Goal: Task Accomplishment & Management: Manage account settings

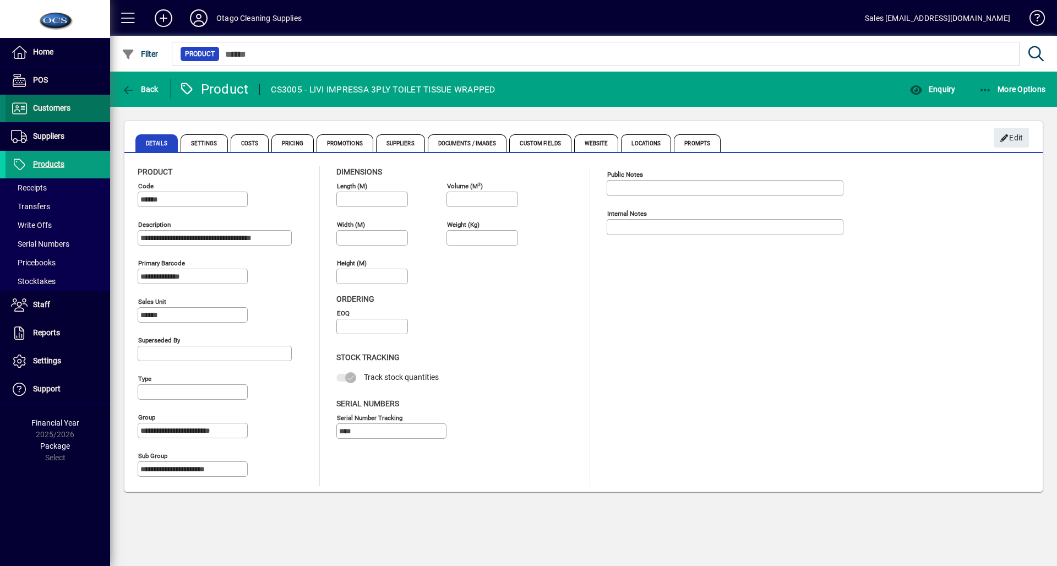
click at [45, 108] on span "Customers" at bounding box center [51, 107] width 37 height 9
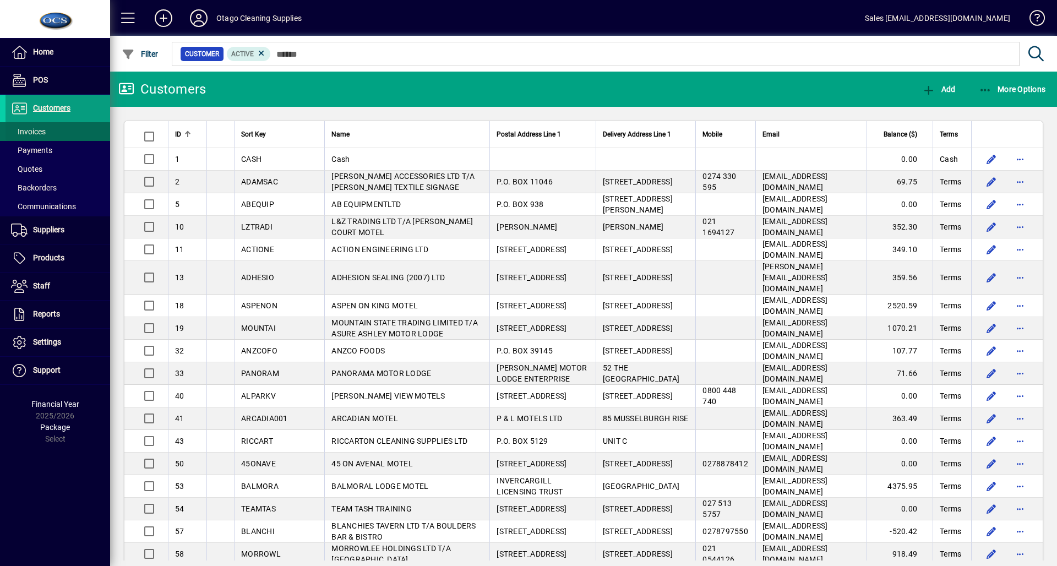
click at [35, 129] on span "Invoices" at bounding box center [28, 131] width 35 height 9
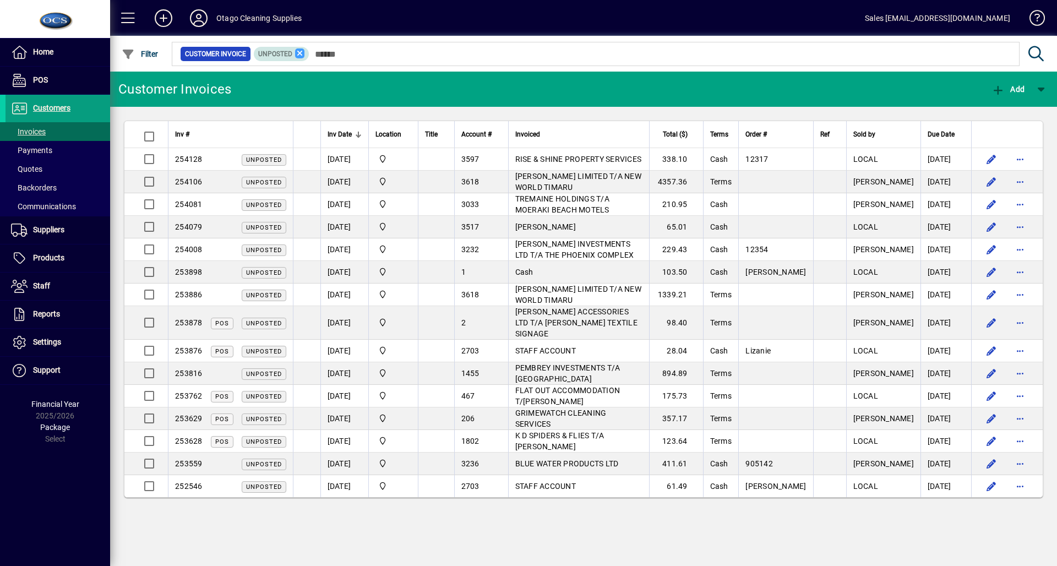
click at [298, 48] on mat-form-field "Customer Invoice Unposted" at bounding box center [610, 54] width 881 height 36
click at [299, 52] on icon at bounding box center [300, 53] width 10 height 10
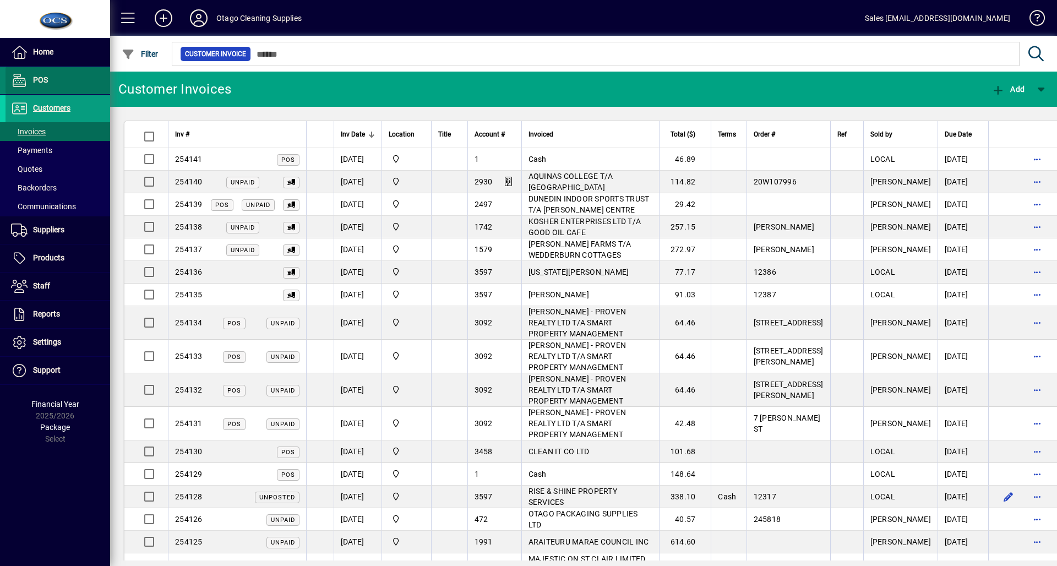
click at [41, 74] on span "POS" at bounding box center [27, 80] width 42 height 13
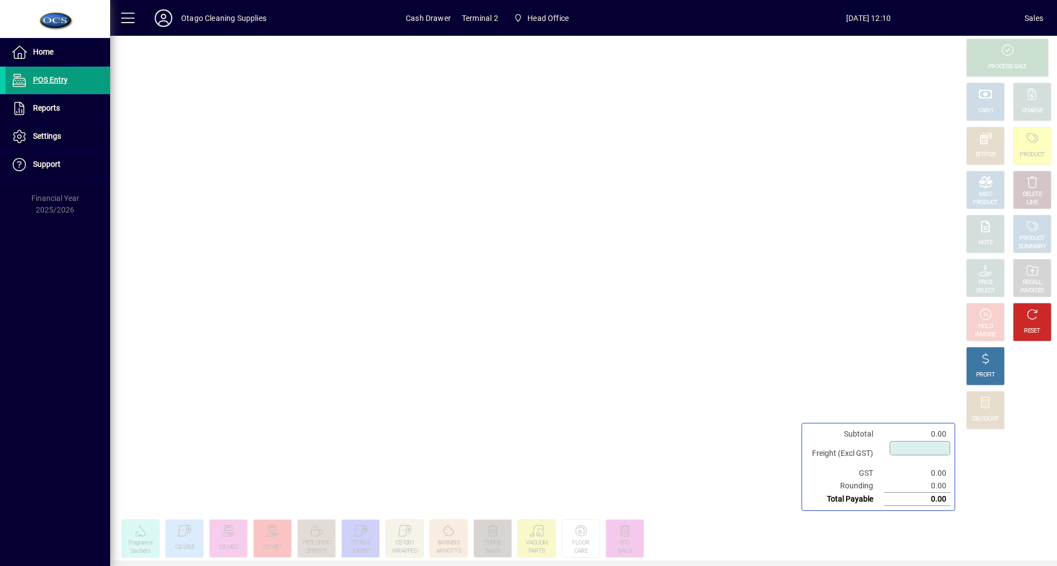
type input "****"
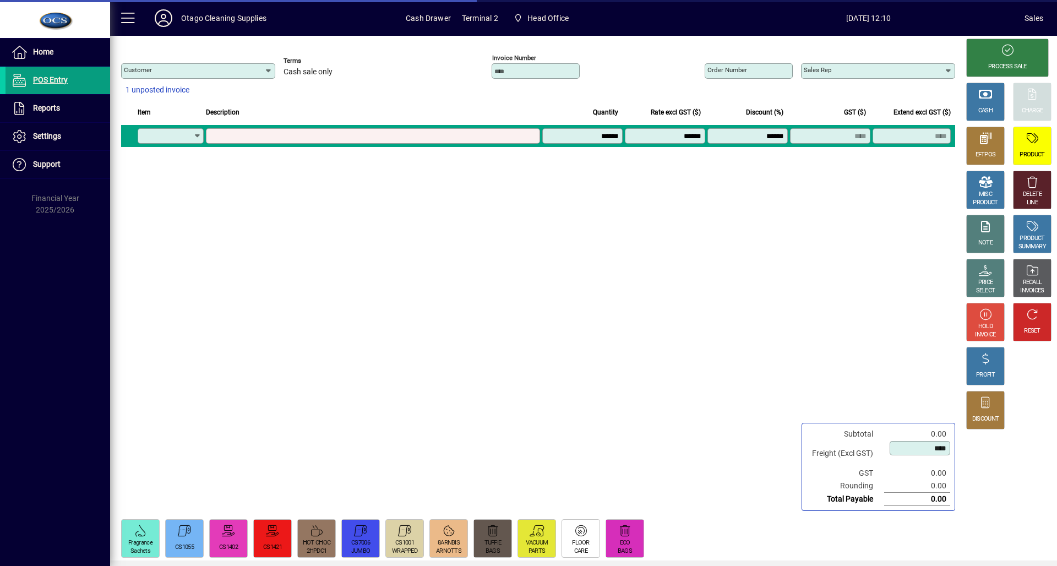
type input "**********"
type input "********"
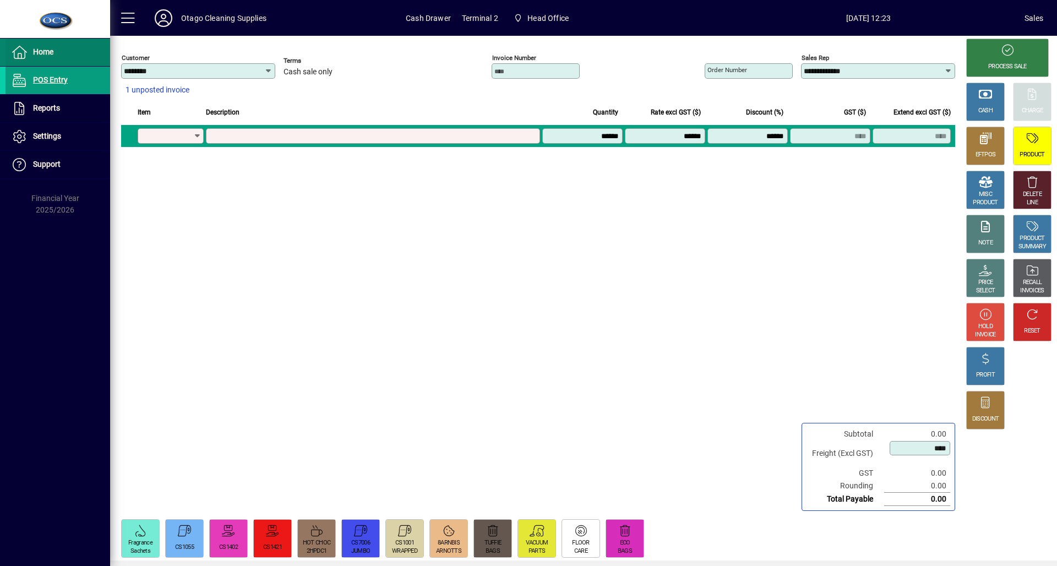
click at [37, 51] on span "Home" at bounding box center [43, 51] width 20 height 9
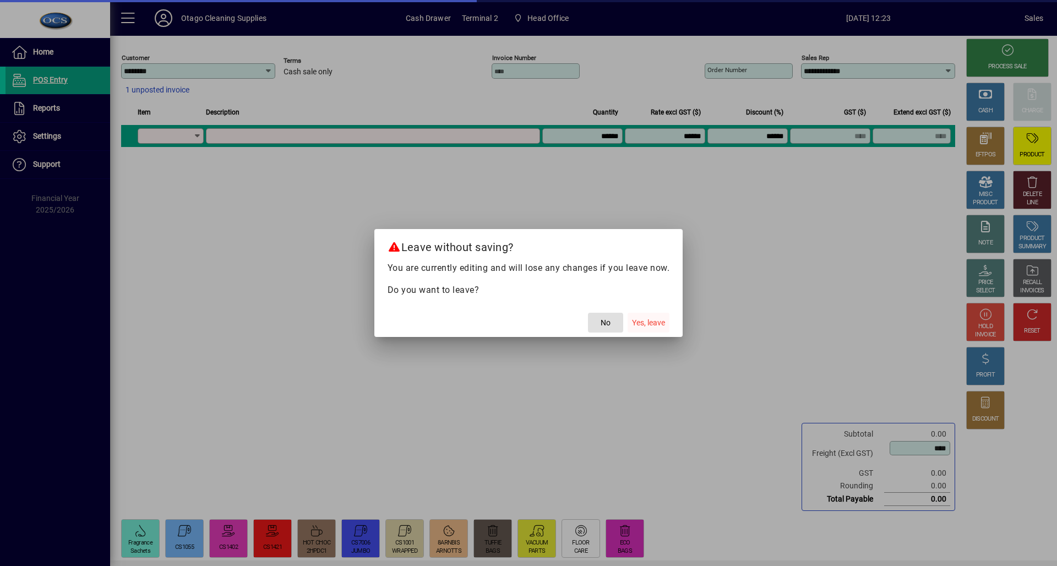
click at [657, 318] on span "Yes, leave" at bounding box center [648, 323] width 33 height 12
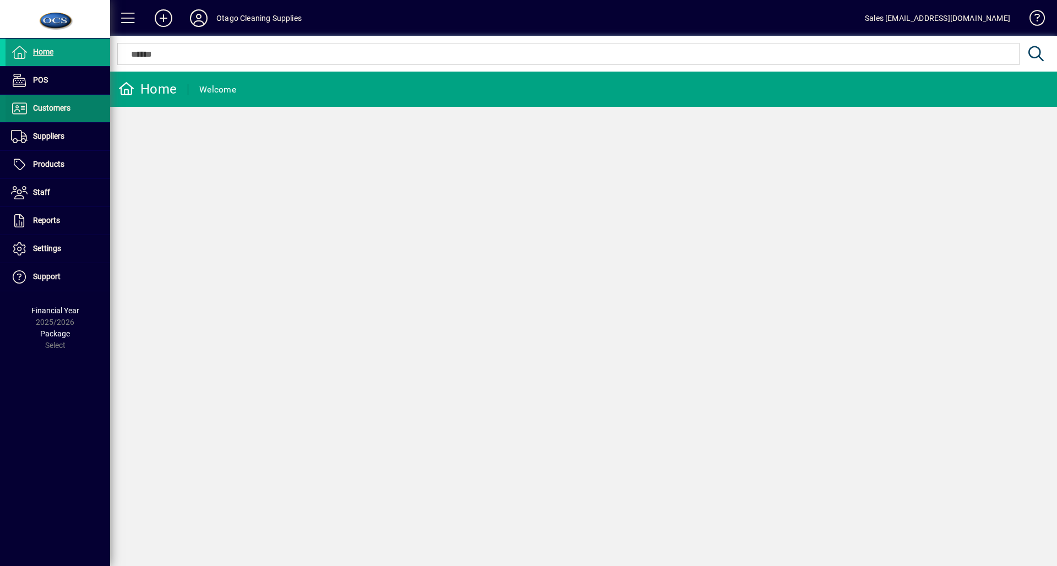
click at [36, 106] on span "Customers" at bounding box center [51, 107] width 37 height 9
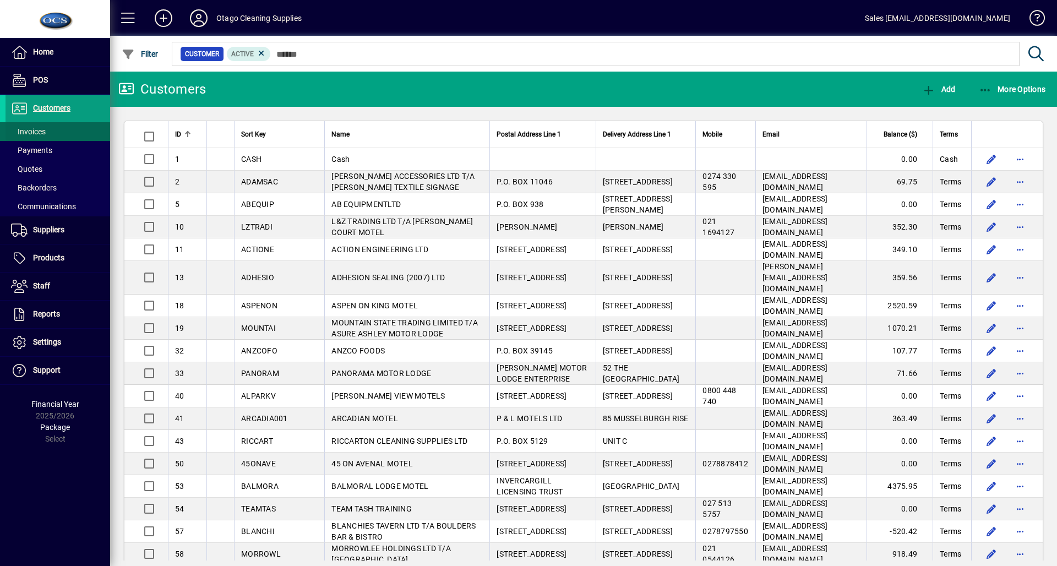
click at [31, 128] on span "Invoices" at bounding box center [28, 131] width 35 height 9
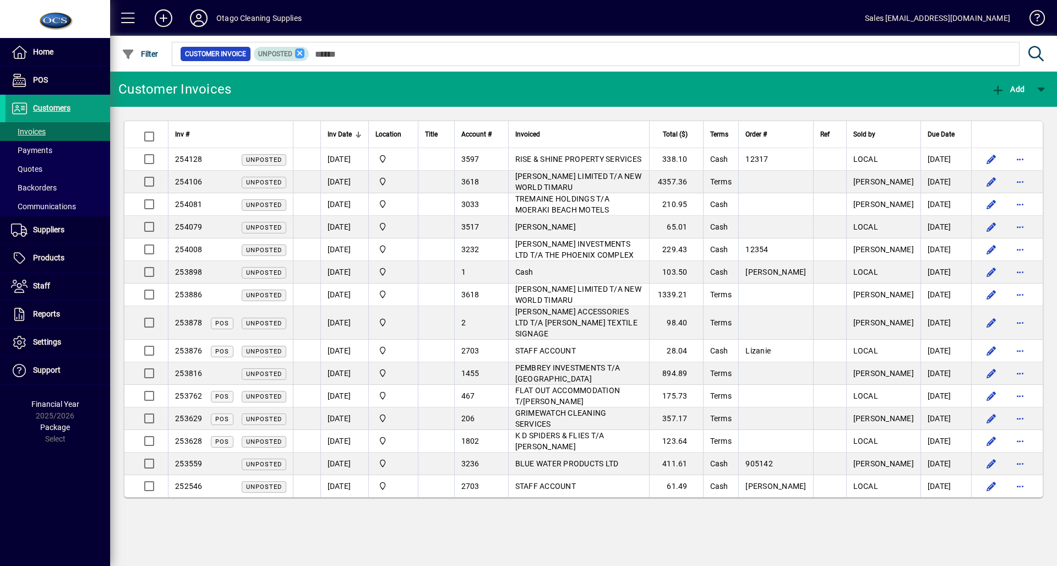
click at [298, 53] on icon at bounding box center [300, 53] width 10 height 10
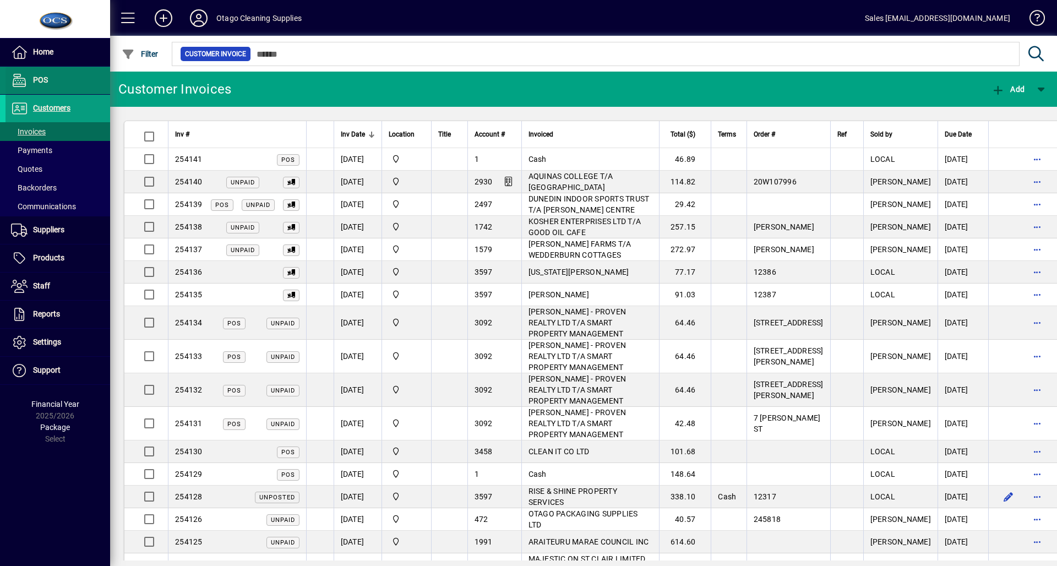
click at [41, 81] on span "POS" at bounding box center [40, 79] width 15 height 9
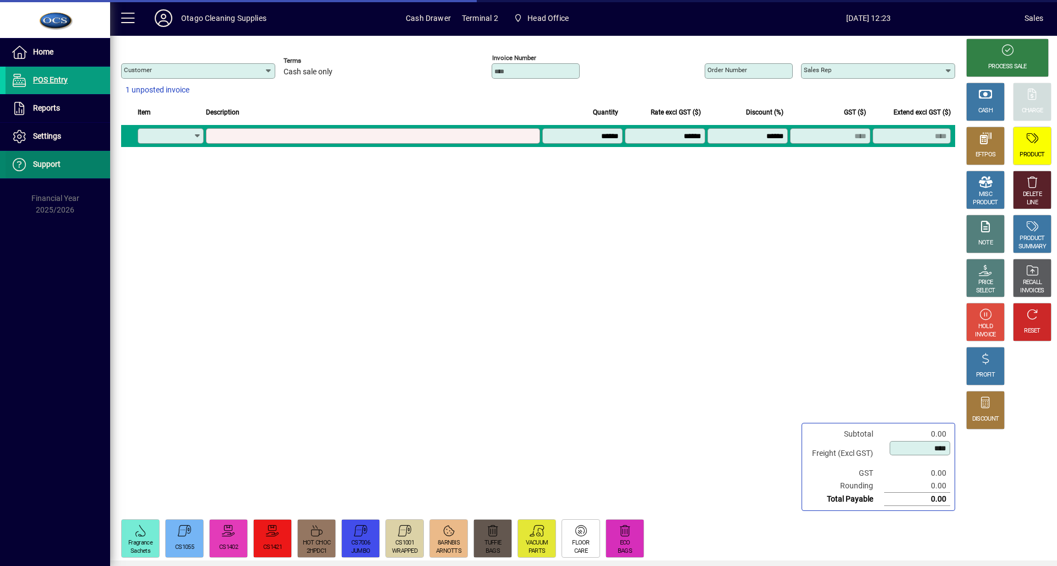
type input "********"
type input "**********"
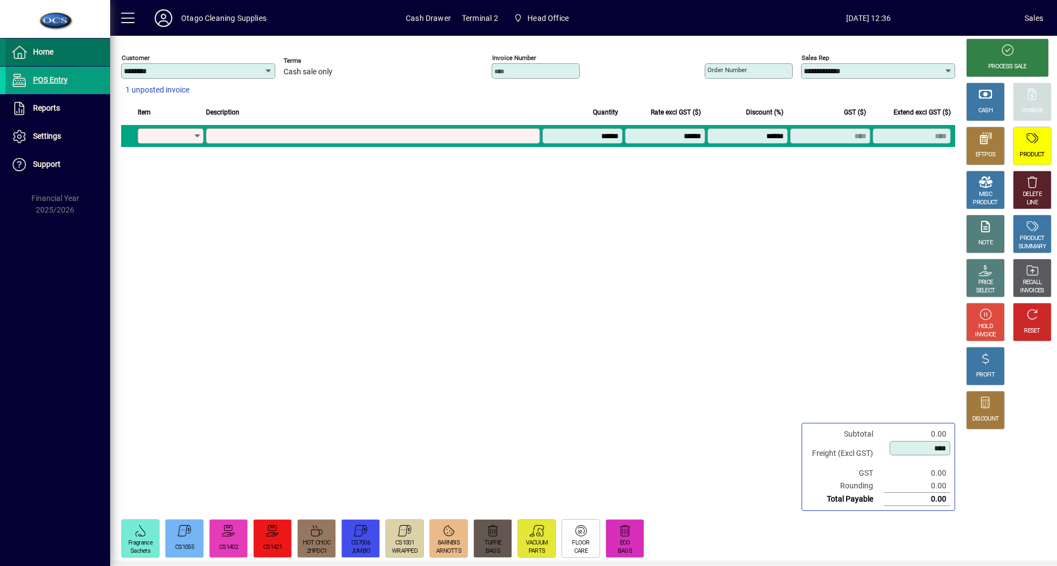
click at [63, 55] on span at bounding box center [58, 52] width 105 height 26
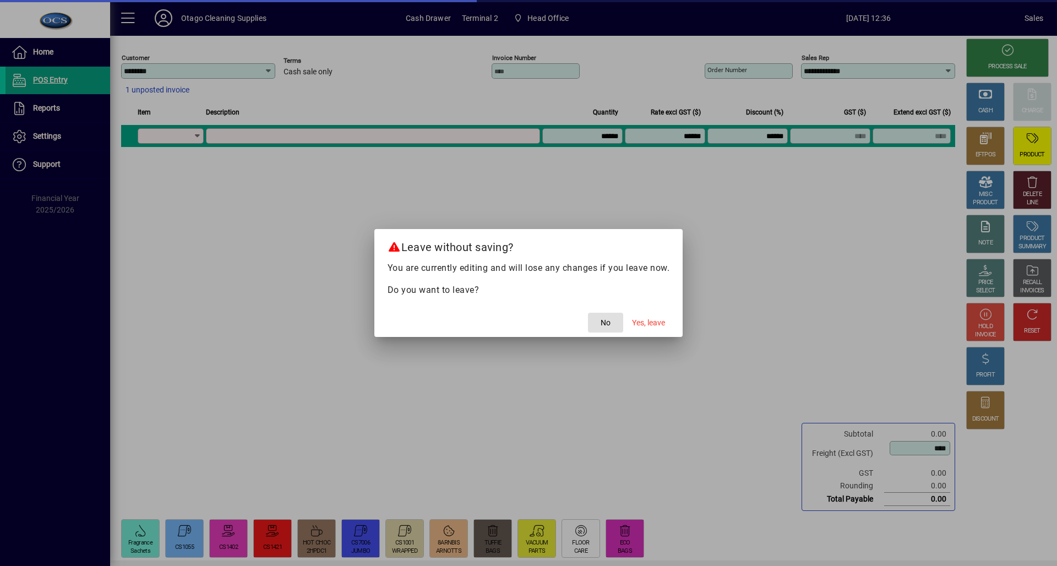
drag, startPoint x: 635, startPoint y: 319, endPoint x: 576, endPoint y: 309, distance: 59.3
click at [634, 319] on span "Yes, leave" at bounding box center [648, 323] width 33 height 12
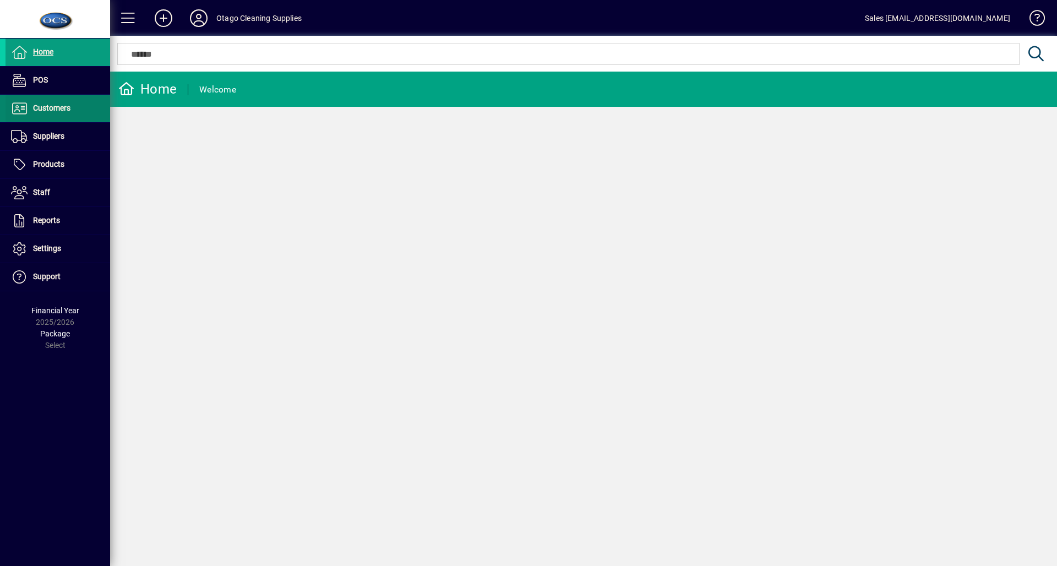
click at [61, 110] on span "Customers" at bounding box center [51, 107] width 37 height 9
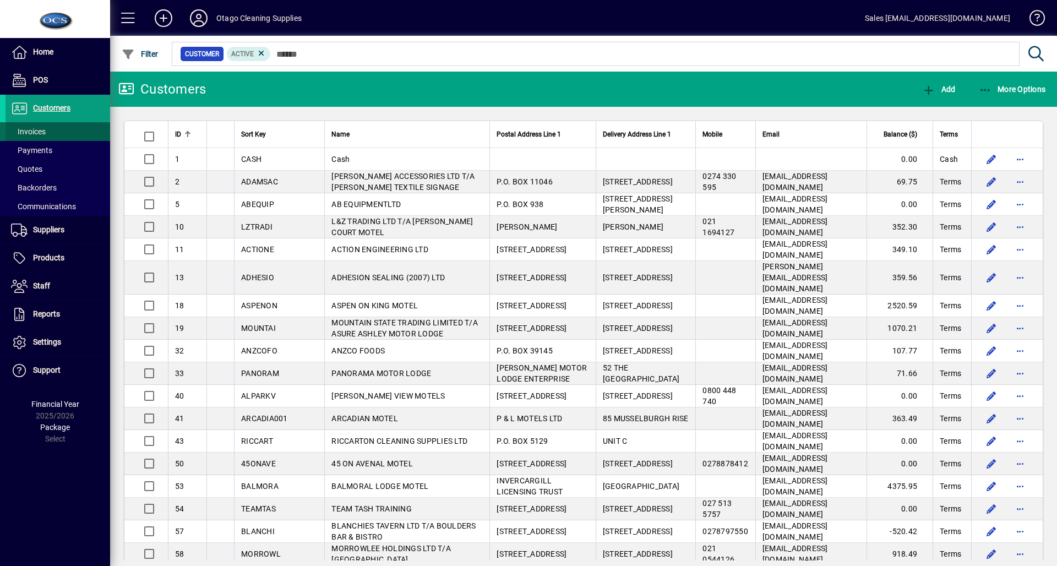
click at [54, 129] on span at bounding box center [58, 131] width 105 height 26
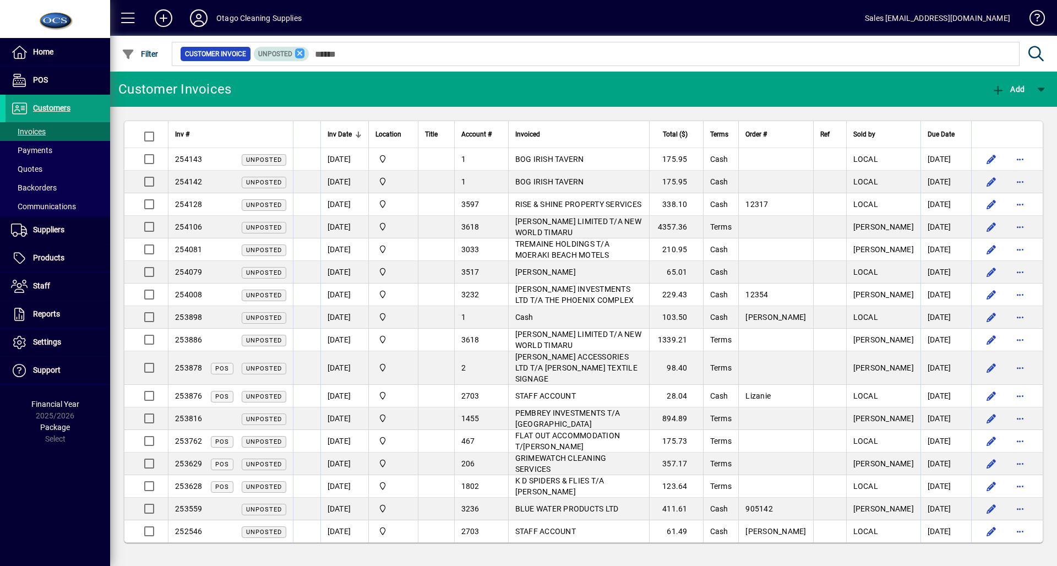
click at [298, 55] on icon at bounding box center [300, 53] width 10 height 10
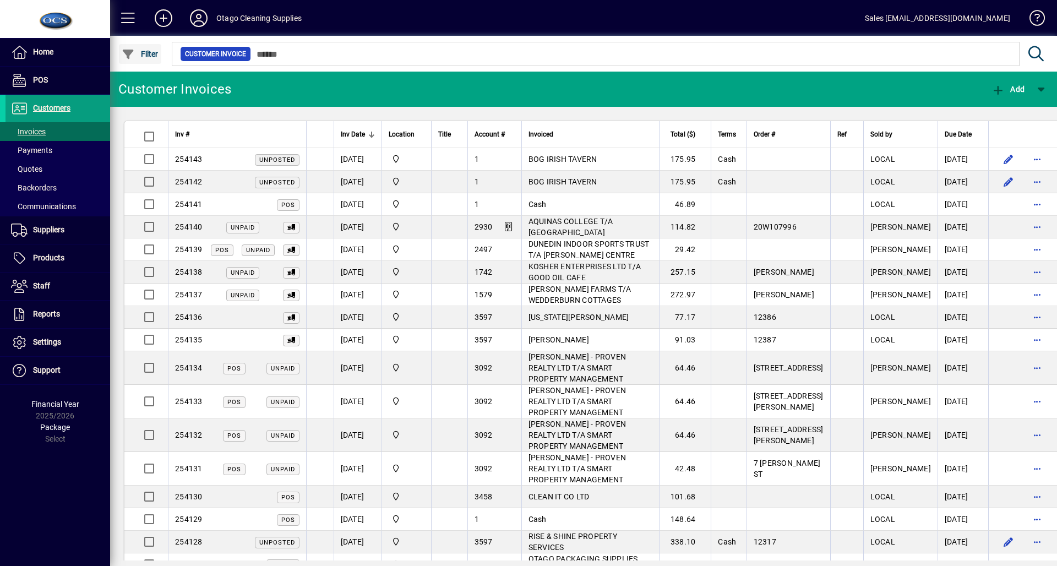
click at [143, 54] on span "Filter" at bounding box center [140, 54] width 37 height 9
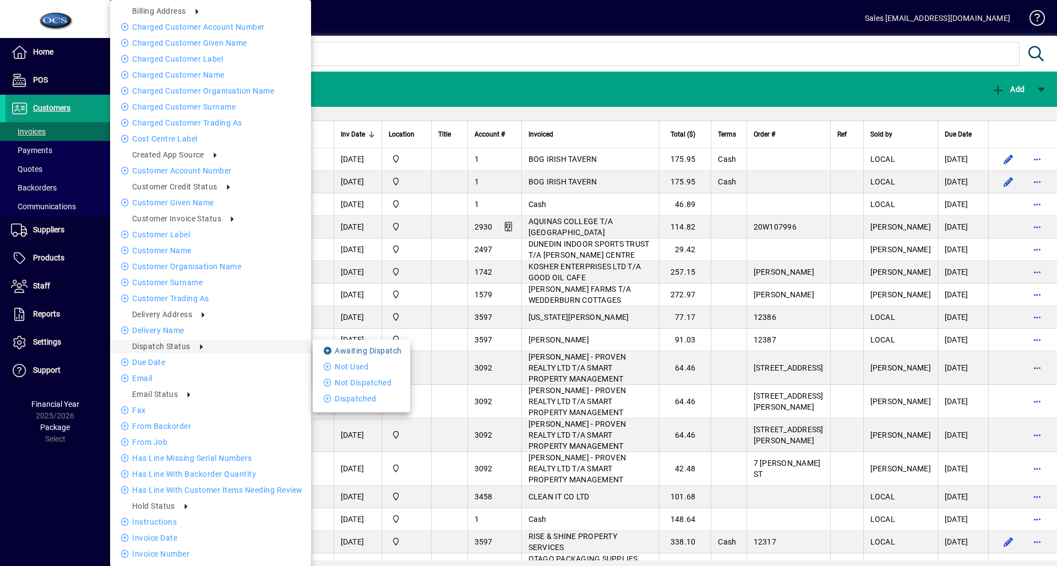
click at [335, 352] on li "Awaiting Dispatch" at bounding box center [361, 350] width 97 height 13
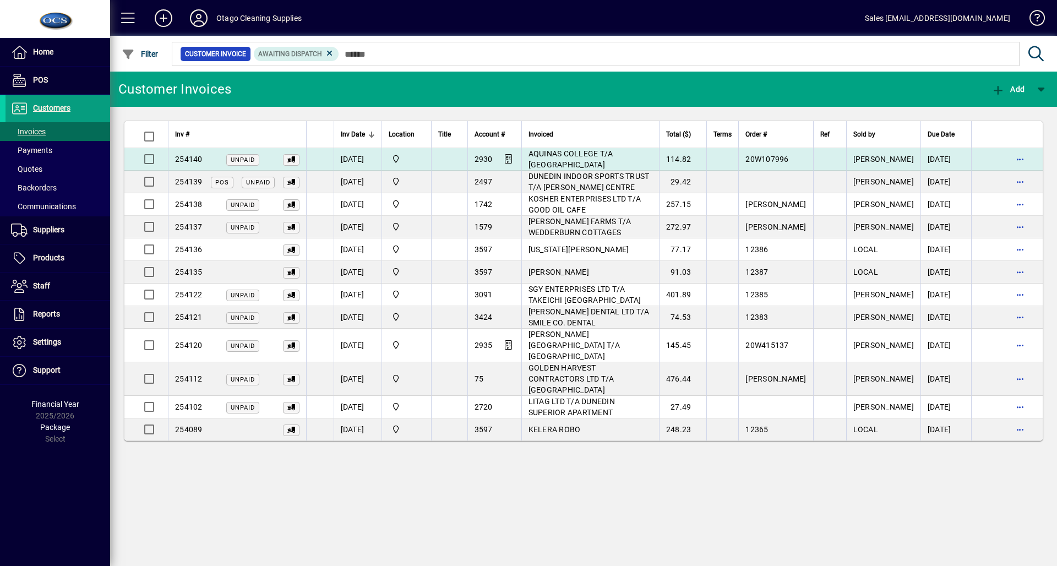
click at [1005, 161] on td at bounding box center [1007, 159] width 72 height 23
click at [1014, 161] on span "button" at bounding box center [1020, 159] width 26 height 26
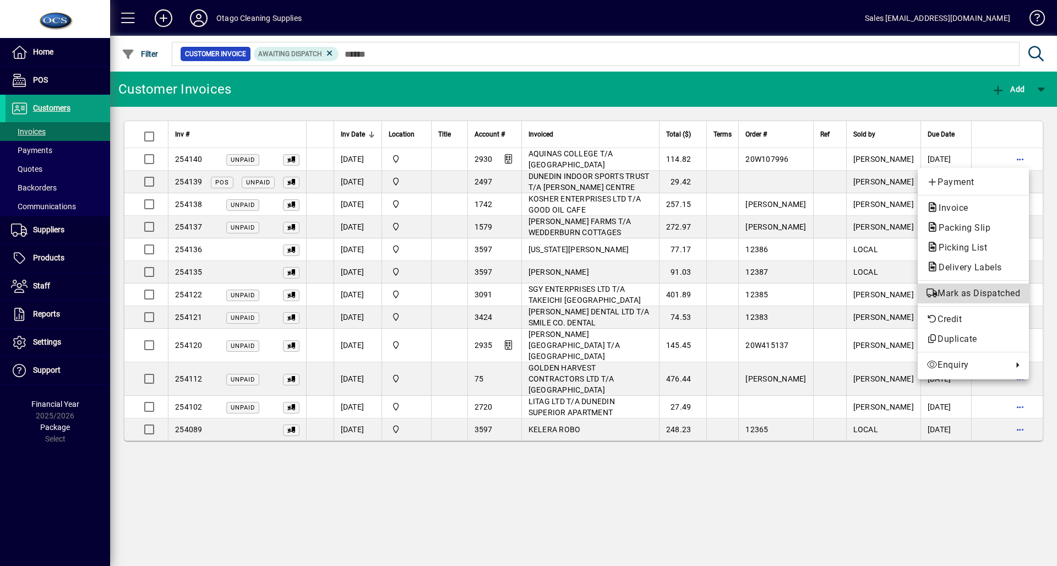
click at [954, 292] on span "Mark as Dispatched" at bounding box center [974, 293] width 94 height 13
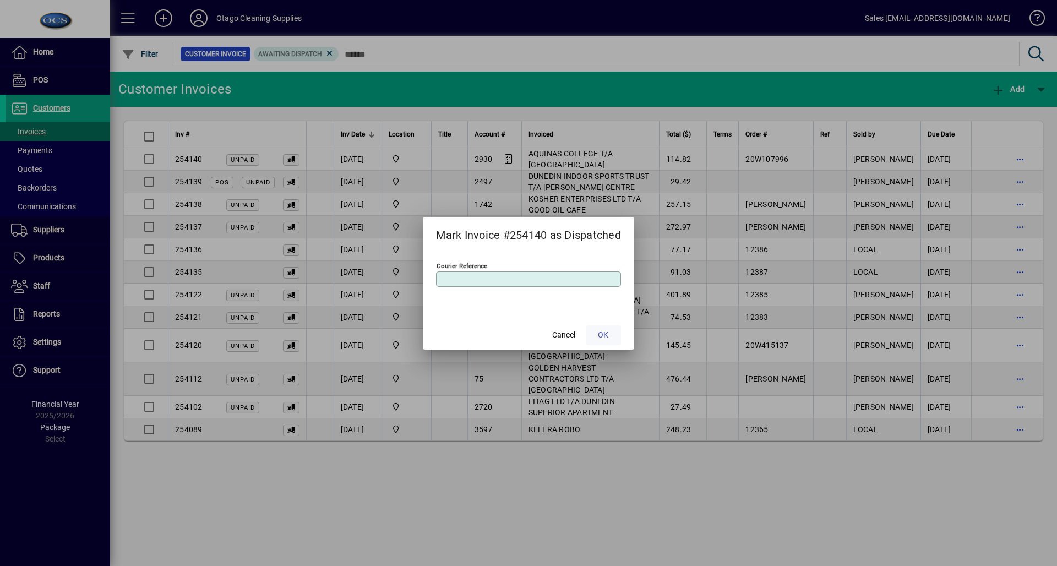
click at [605, 332] on span "OK" at bounding box center [603, 335] width 10 height 12
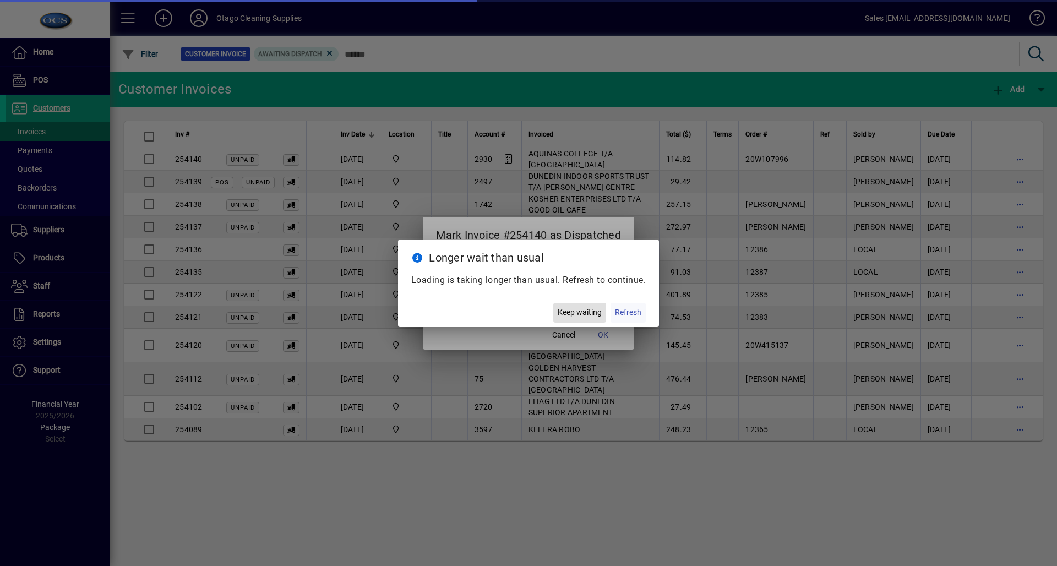
click at [619, 310] on span "Refresh" at bounding box center [628, 313] width 26 height 12
